Goal: Transaction & Acquisition: Book appointment/travel/reservation

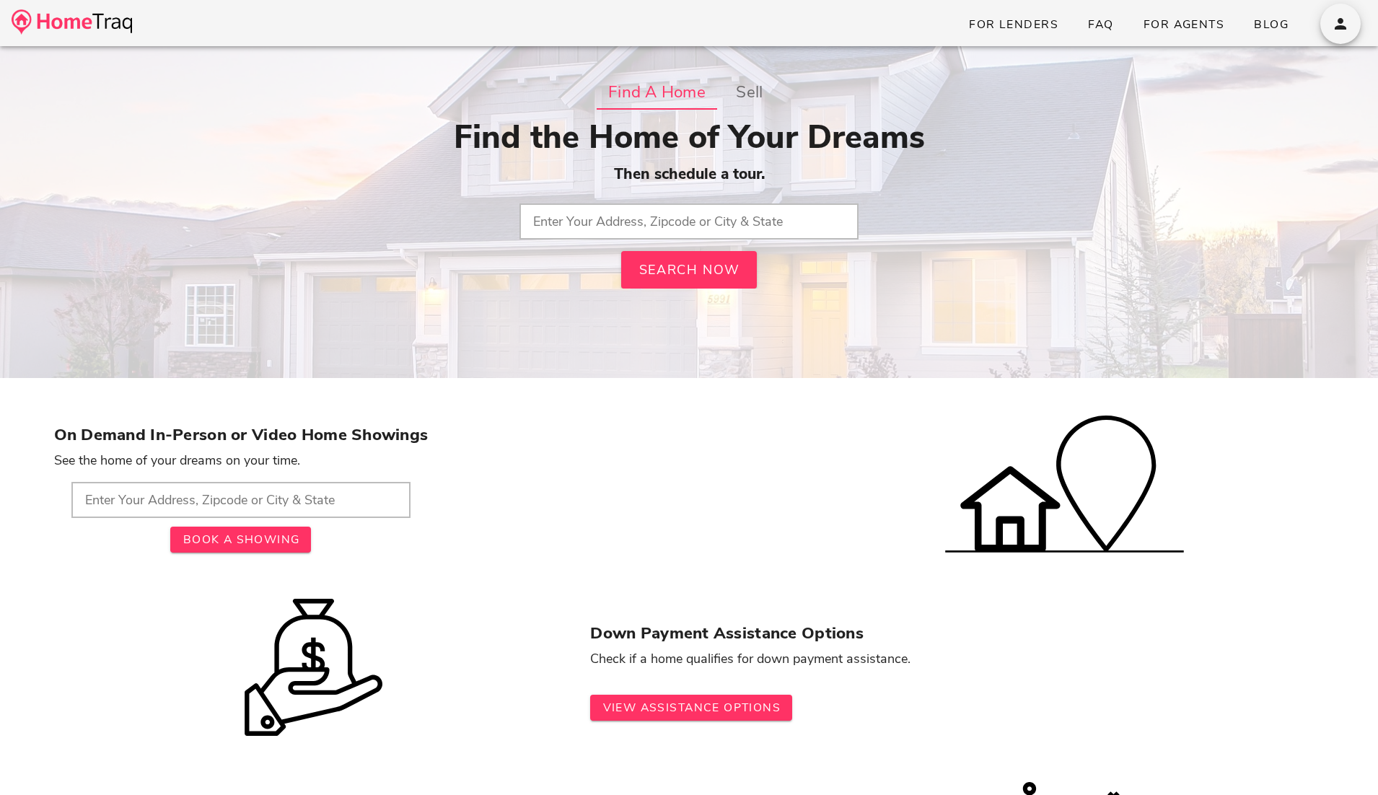
click at [664, 219] on input "text" at bounding box center [688, 221] width 339 height 36
paste input "[STREET_ADDRESS][PERSON_NAME]"
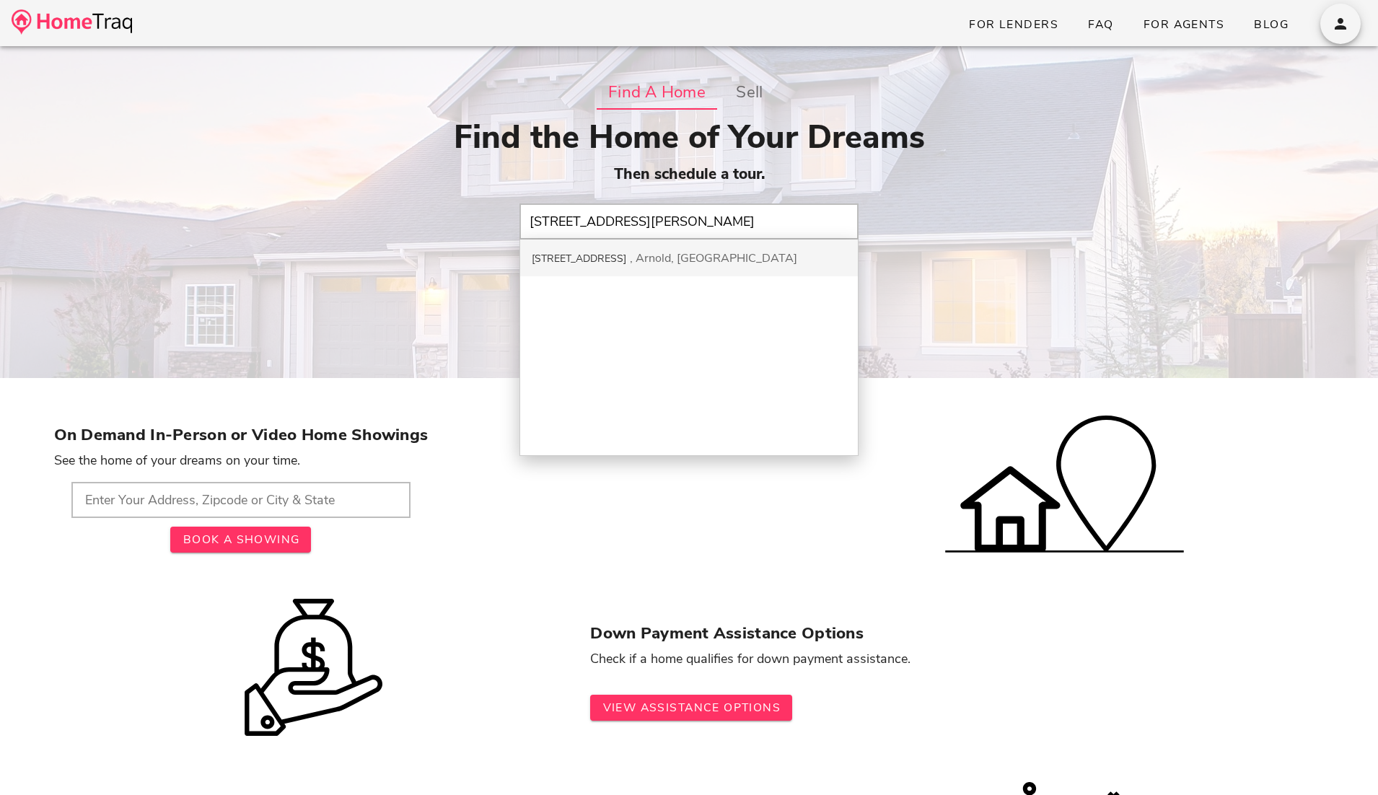
click at [694, 252] on div "[STREET_ADDRESS][PERSON_NAME]" at bounding box center [689, 257] width 338 height 37
type input "[STREET_ADDRESS][PERSON_NAME]"
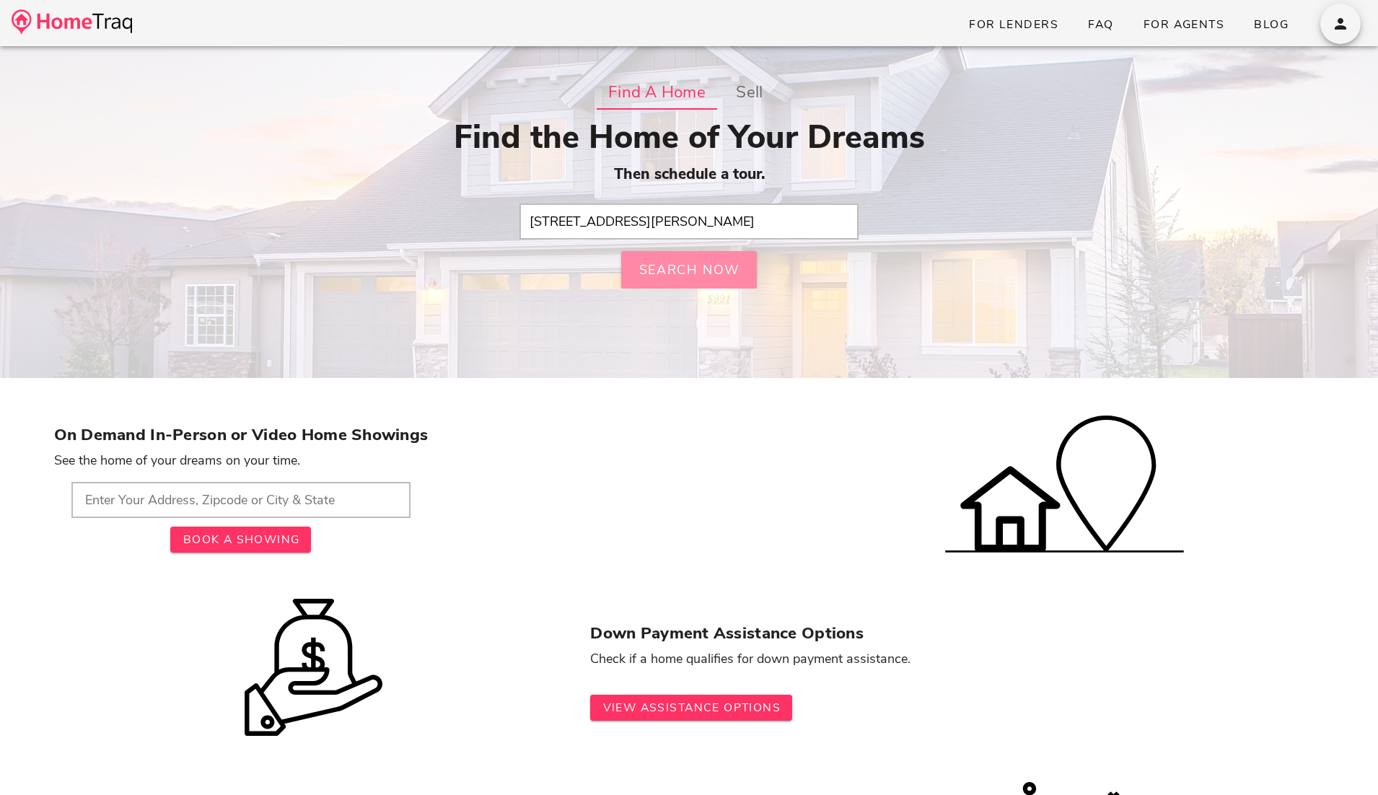
click at [718, 267] on span "Search Now" at bounding box center [689, 269] width 102 height 17
click at [643, 210] on input "text" at bounding box center [688, 221] width 339 height 36
paste input "[STREET_ADDRESS][PERSON_NAME]"
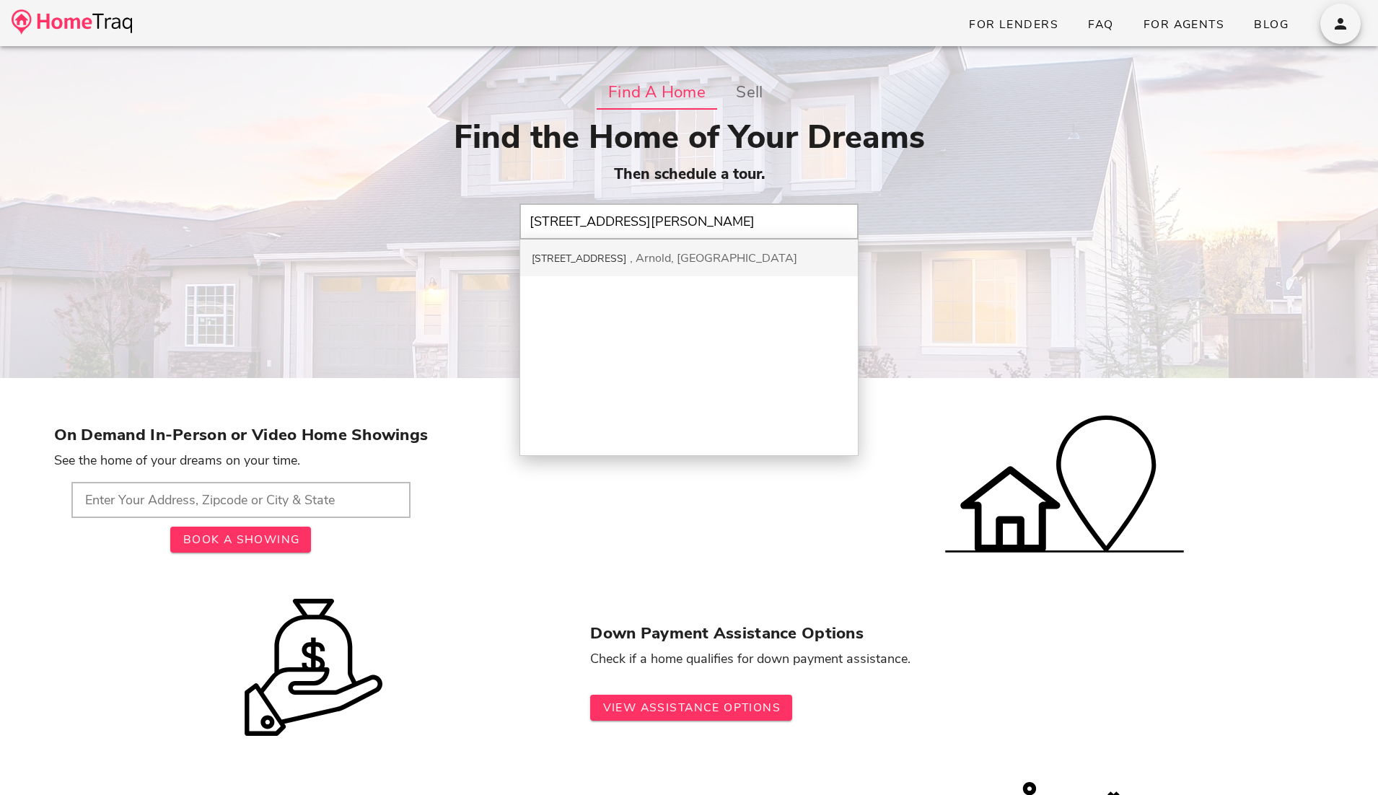
click at [690, 262] on div "[STREET_ADDRESS][PERSON_NAME]" at bounding box center [689, 257] width 338 height 37
type input "[STREET_ADDRESS][PERSON_NAME]"
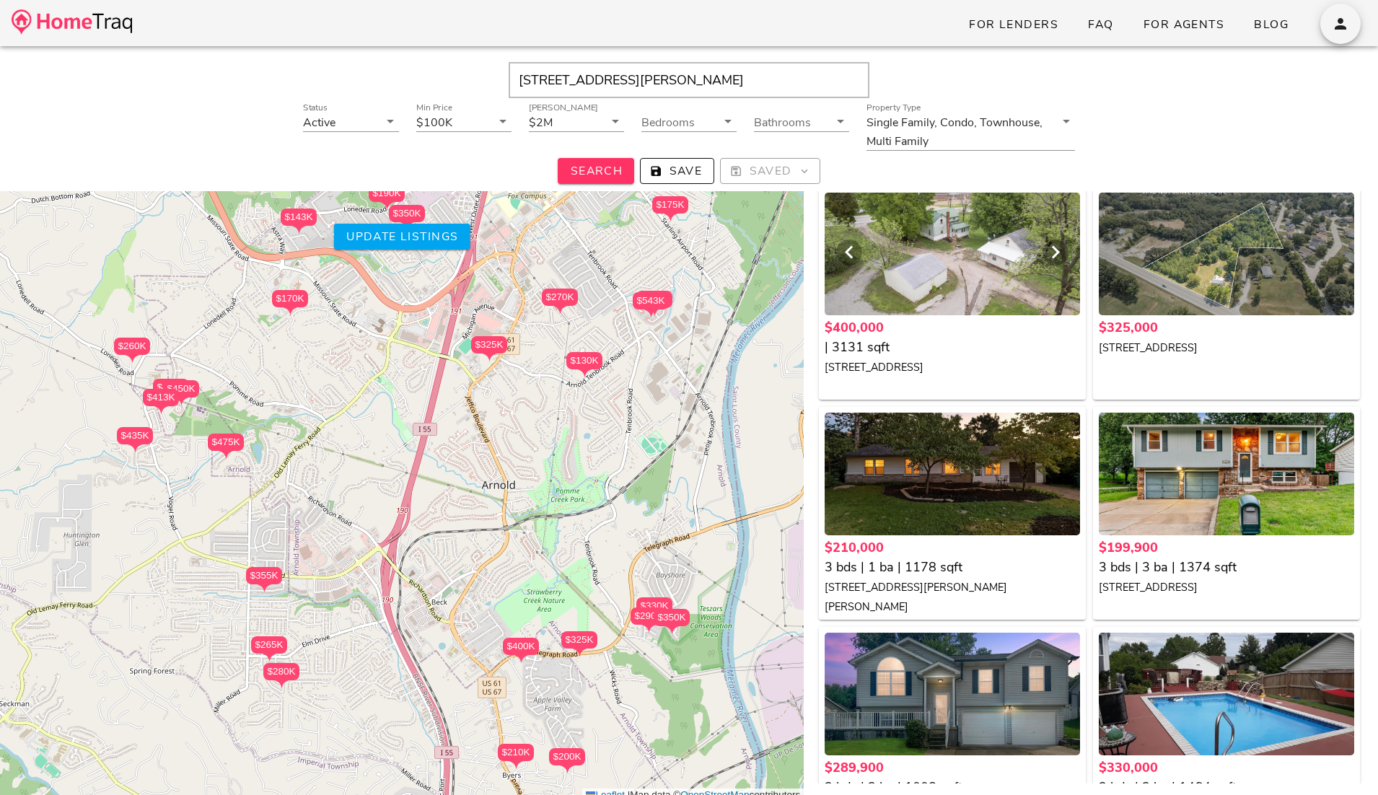
click at [936, 278] on div at bounding box center [952, 254] width 255 height 123
